Goal: Transaction & Acquisition: Obtain resource

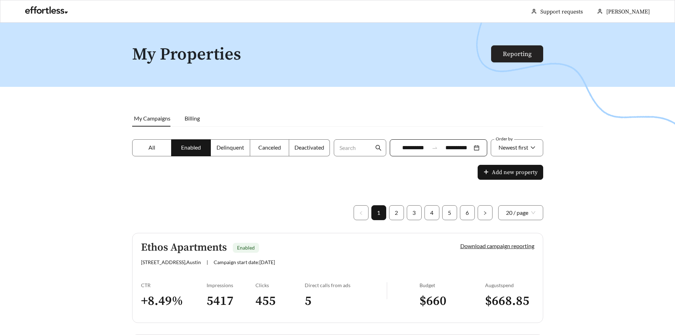
click at [508, 50] on link "Reporting" at bounding box center [517, 54] width 29 height 8
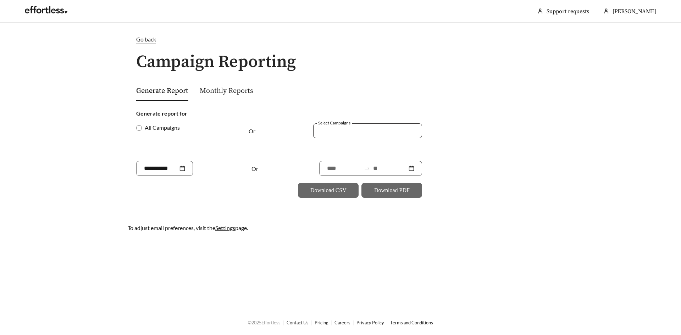
click at [322, 132] on input "Select Campaigns" at bounding box center [321, 130] width 1 height 9
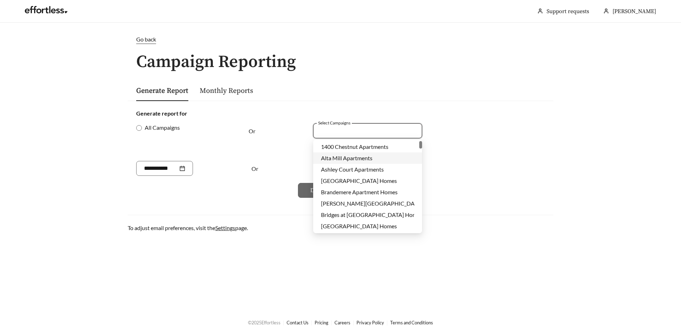
click at [341, 157] on span "Alta Mill Apartments" at bounding box center [346, 158] width 51 height 7
click at [297, 155] on div "All Campaigns Or Select Campaigns [GEOGRAPHIC_DATA] Apartments + 0 ..." at bounding box center [279, 142] width 286 height 38
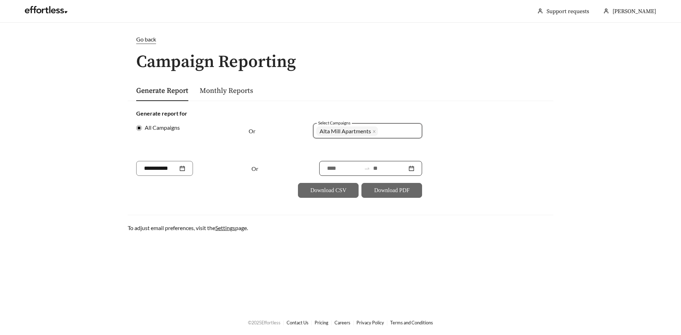
click at [327, 171] on input at bounding box center [344, 168] width 34 height 9
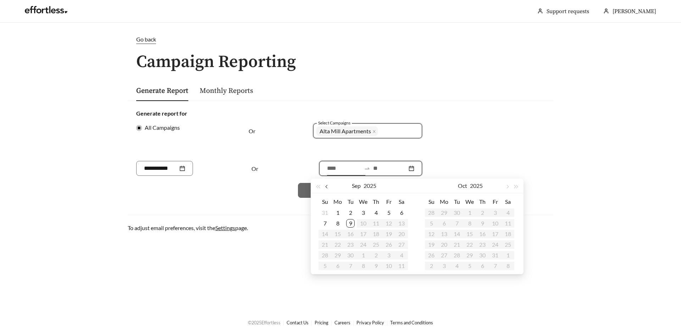
click at [328, 190] on button "button" at bounding box center [327, 186] width 9 height 14
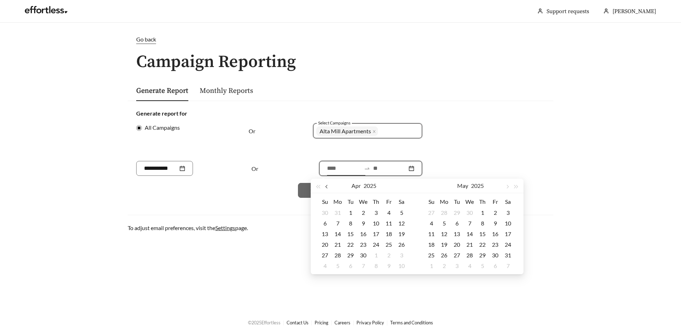
click at [327, 189] on button "button" at bounding box center [327, 186] width 9 height 14
type input "**********"
click at [365, 210] on div "1" at bounding box center [363, 212] width 9 height 9
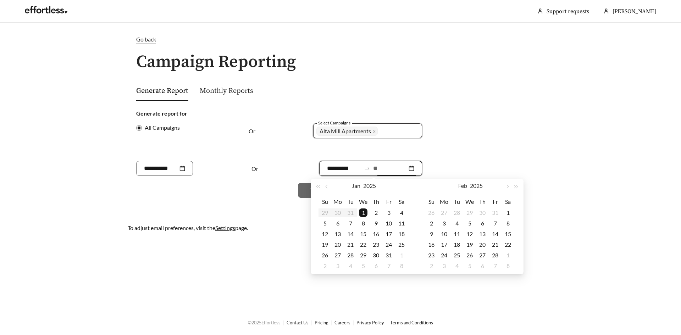
click at [391, 167] on input at bounding box center [390, 168] width 34 height 9
click at [508, 189] on button "button" at bounding box center [506, 186] width 9 height 14
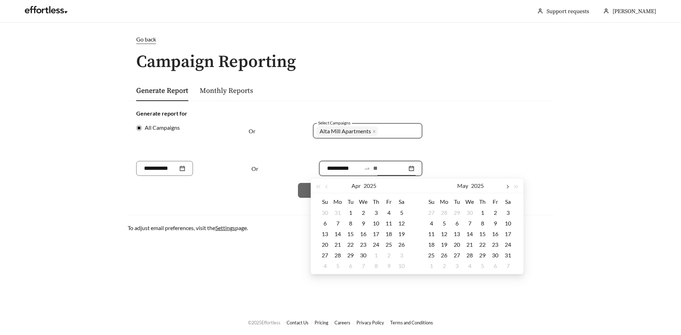
click at [508, 189] on button "button" at bounding box center [506, 186] width 9 height 14
click at [507, 189] on button "button" at bounding box center [506, 186] width 9 height 14
type input "**********"
click at [429, 265] on div "31" at bounding box center [431, 266] width 9 height 9
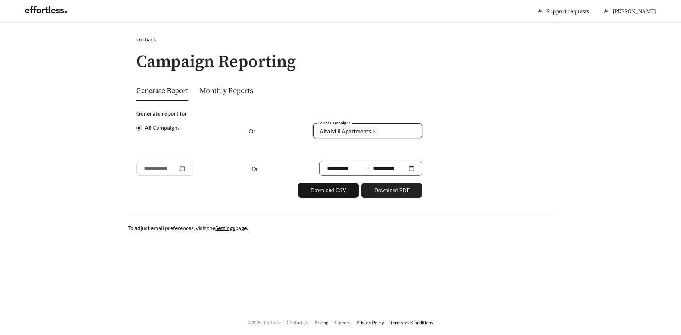
click at [382, 193] on span "Download PDF" at bounding box center [391, 190] width 35 height 9
